Goal: Find specific page/section: Find specific page/section

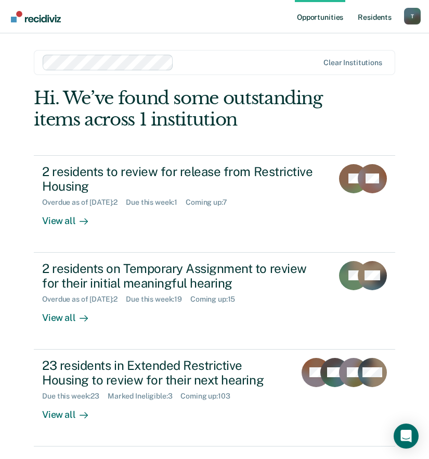
click at [386, 18] on link "Resident s" at bounding box center [375, 16] width 38 height 33
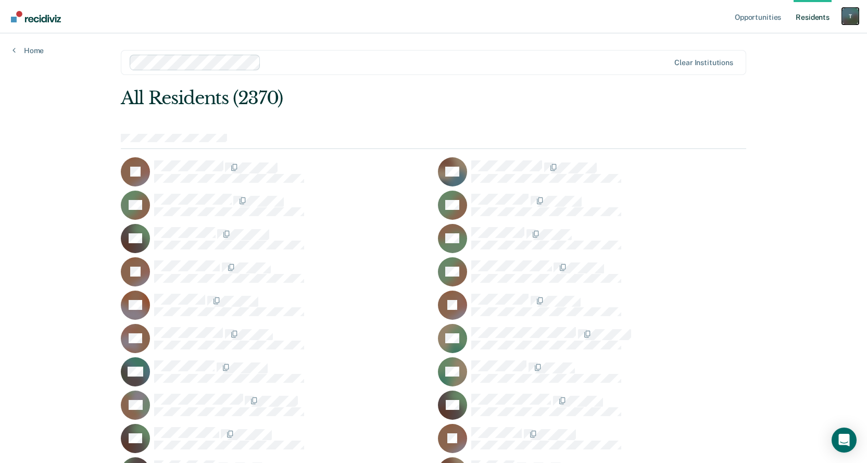
click at [437, 17] on div "T" at bounding box center [850, 16] width 17 height 17
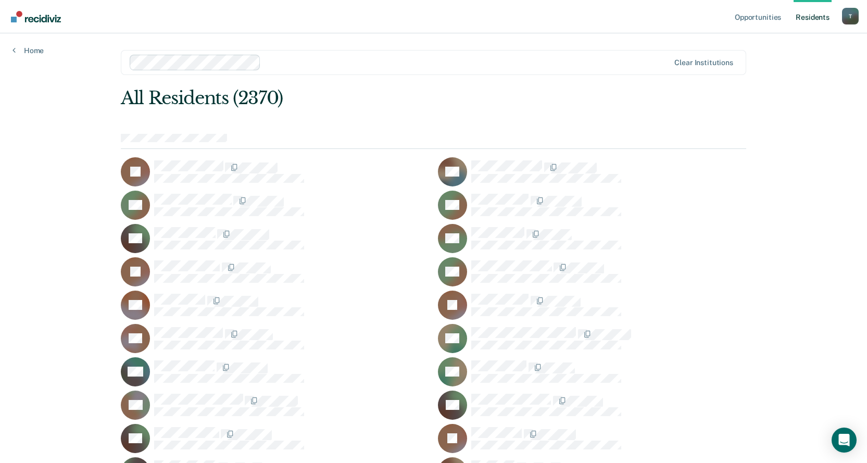
click at [242, 136] on div at bounding box center [433, 141] width 625 height 15
click at [33, 52] on link "Home" at bounding box center [27, 50] width 31 height 9
click at [437, 2] on div "Looks like you’re using Internet Explorer 11. For faster loading and a better e…" at bounding box center [433, 231] width 867 height 463
click at [437, 16] on div "Looks like you’re using Internet Explorer 11. For faster loading and a better e…" at bounding box center [433, 231] width 867 height 463
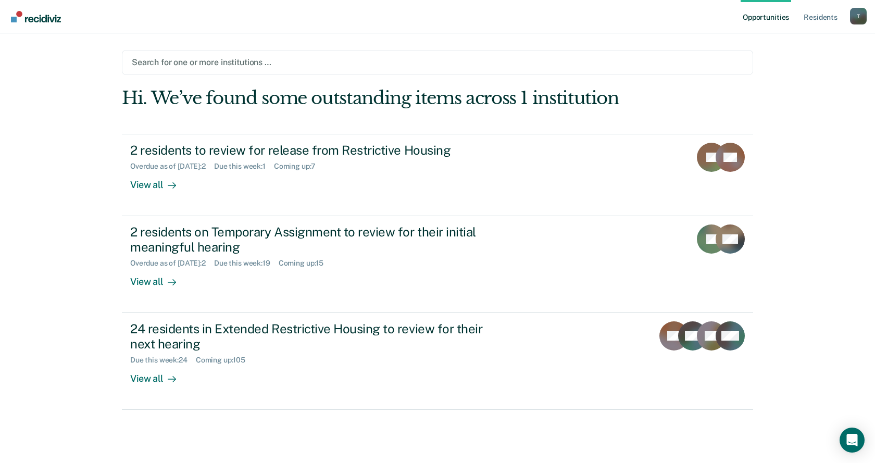
drag, startPoint x: 812, startPoint y: 15, endPoint x: 638, endPoint y: 15, distance: 173.9
click at [437, 15] on nav "Opportunities Resident s [PERSON_NAME][EMAIL_ADDRESS][PERSON_NAME][DOMAIN_NAME]…" at bounding box center [437, 16] width 875 height 33
click at [212, 60] on div at bounding box center [437, 62] width 611 height 12
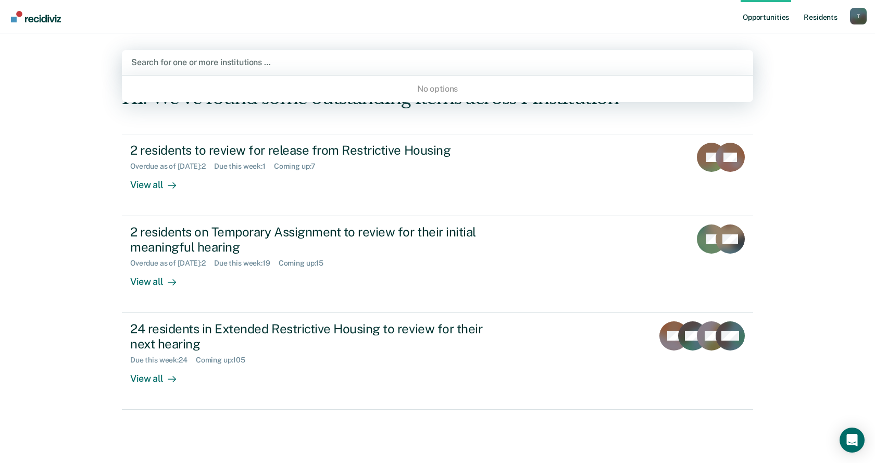
click at [437, 18] on link "Resident s" at bounding box center [820, 16] width 38 height 33
